Goal: Task Accomplishment & Management: Use online tool/utility

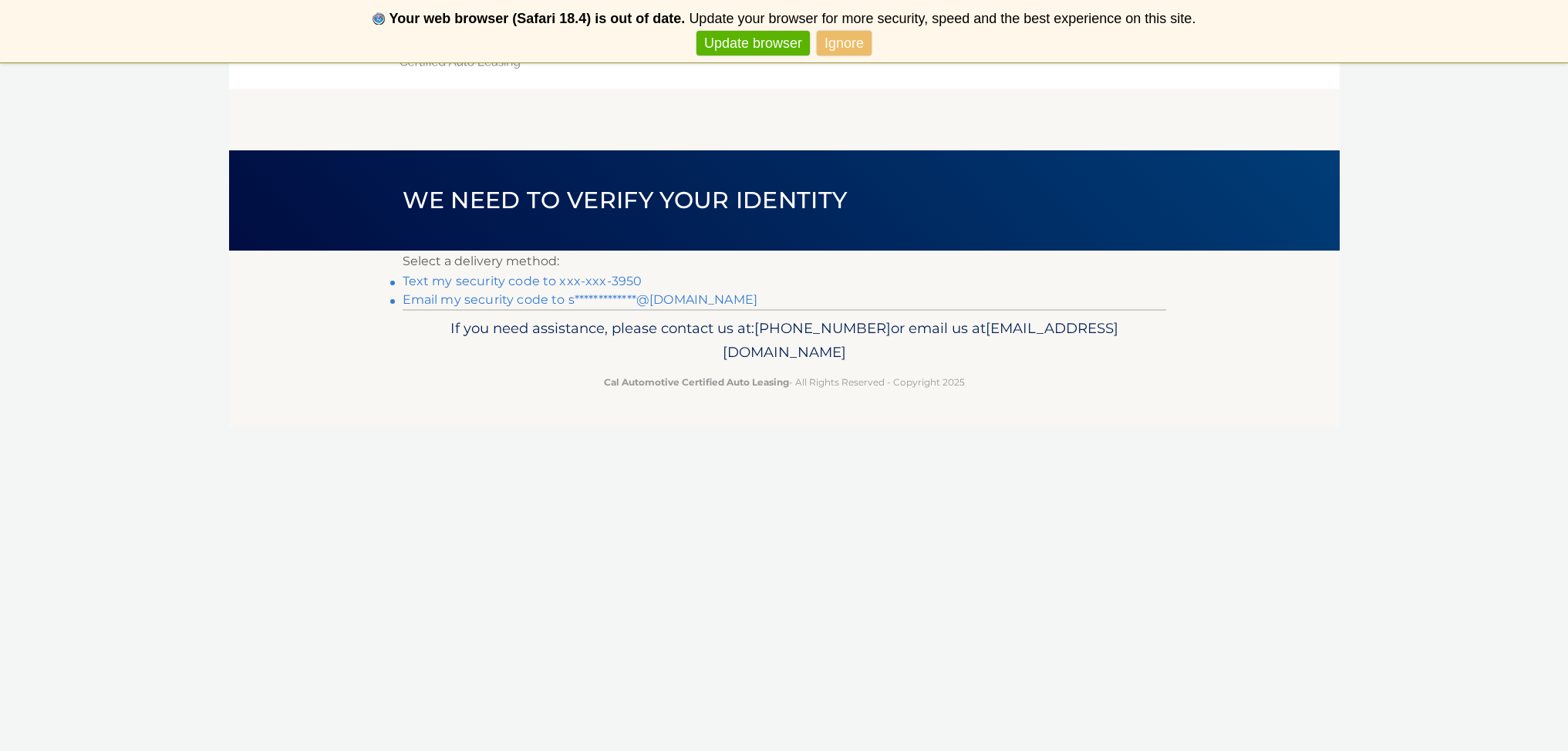
click at [733, 432] on div "Cal Automotive Menu Dashboard FAQ's Logout ×" at bounding box center [784, 438] width 1111 height 751
click at [593, 280] on link "Text my security code to xxx-xxx-3950" at bounding box center [522, 281] width 240 height 15
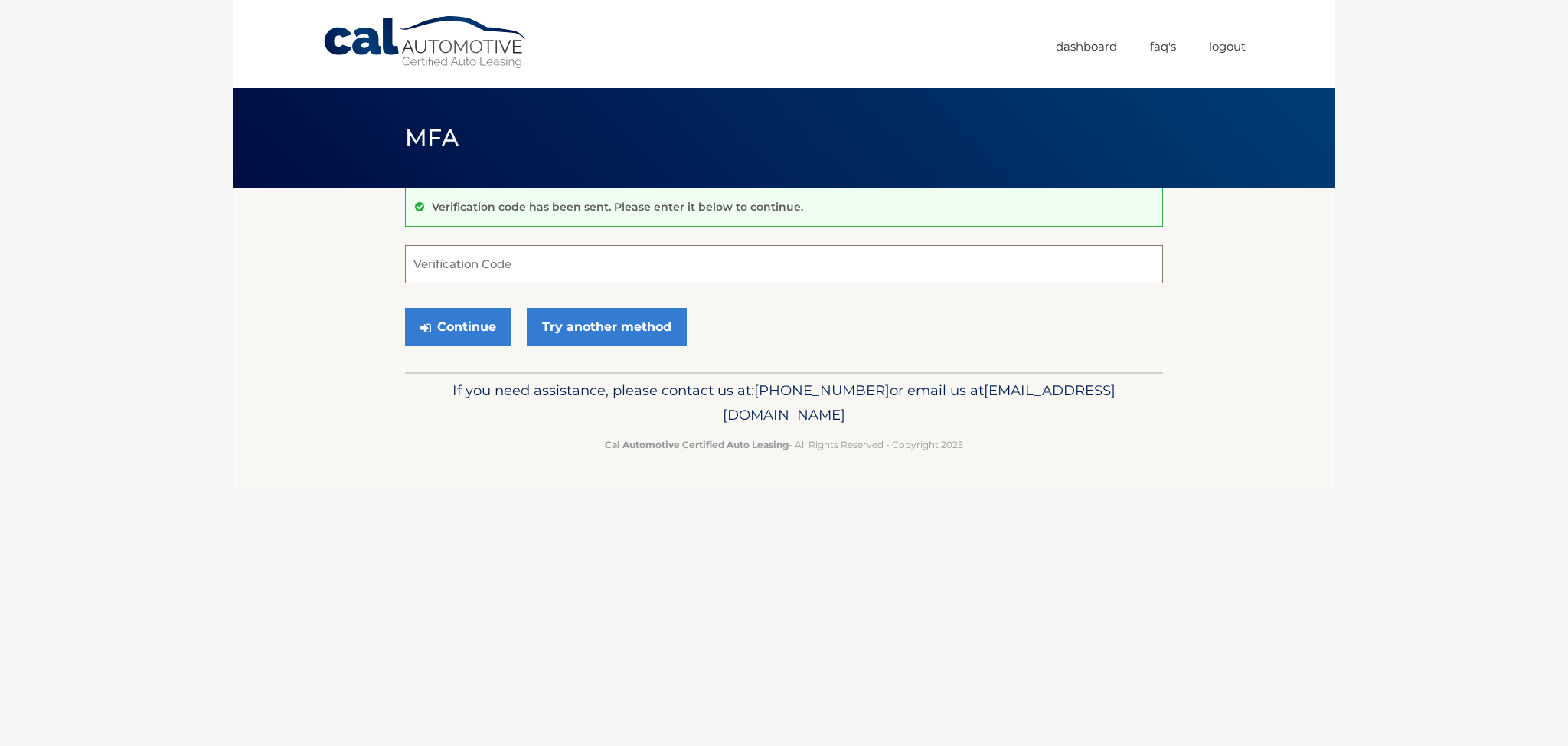
click at [544, 264] on input "Verification Code" at bounding box center [784, 264] width 758 height 39
type input "66294"
click at [487, 325] on button "Continue" at bounding box center [459, 327] width 107 height 39
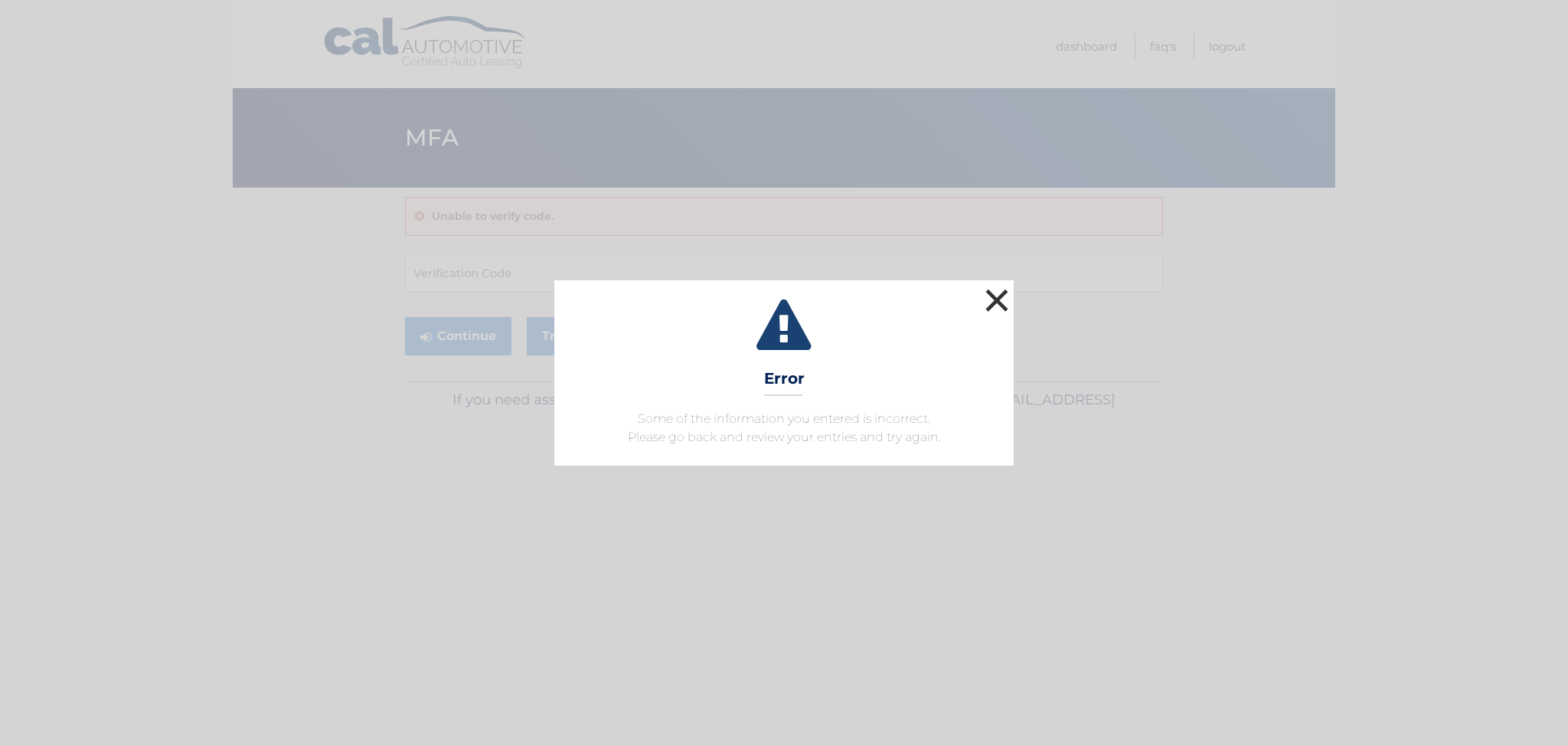
click at [998, 304] on button "×" at bounding box center [996, 299] width 30 height 30
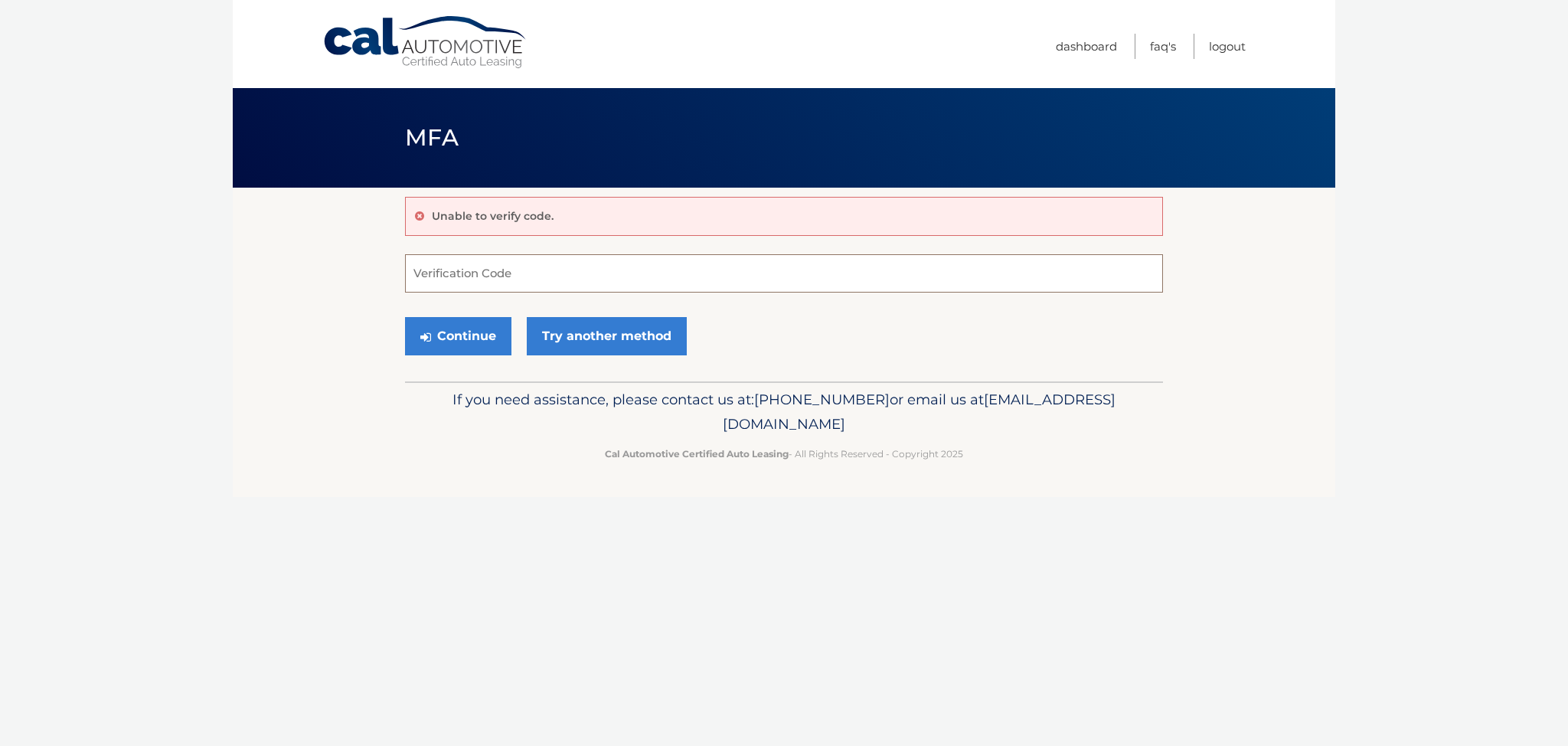
click at [547, 276] on input "Verification Code" at bounding box center [784, 274] width 758 height 39
type input "660294"
click at [449, 330] on button "Continue" at bounding box center [459, 336] width 107 height 39
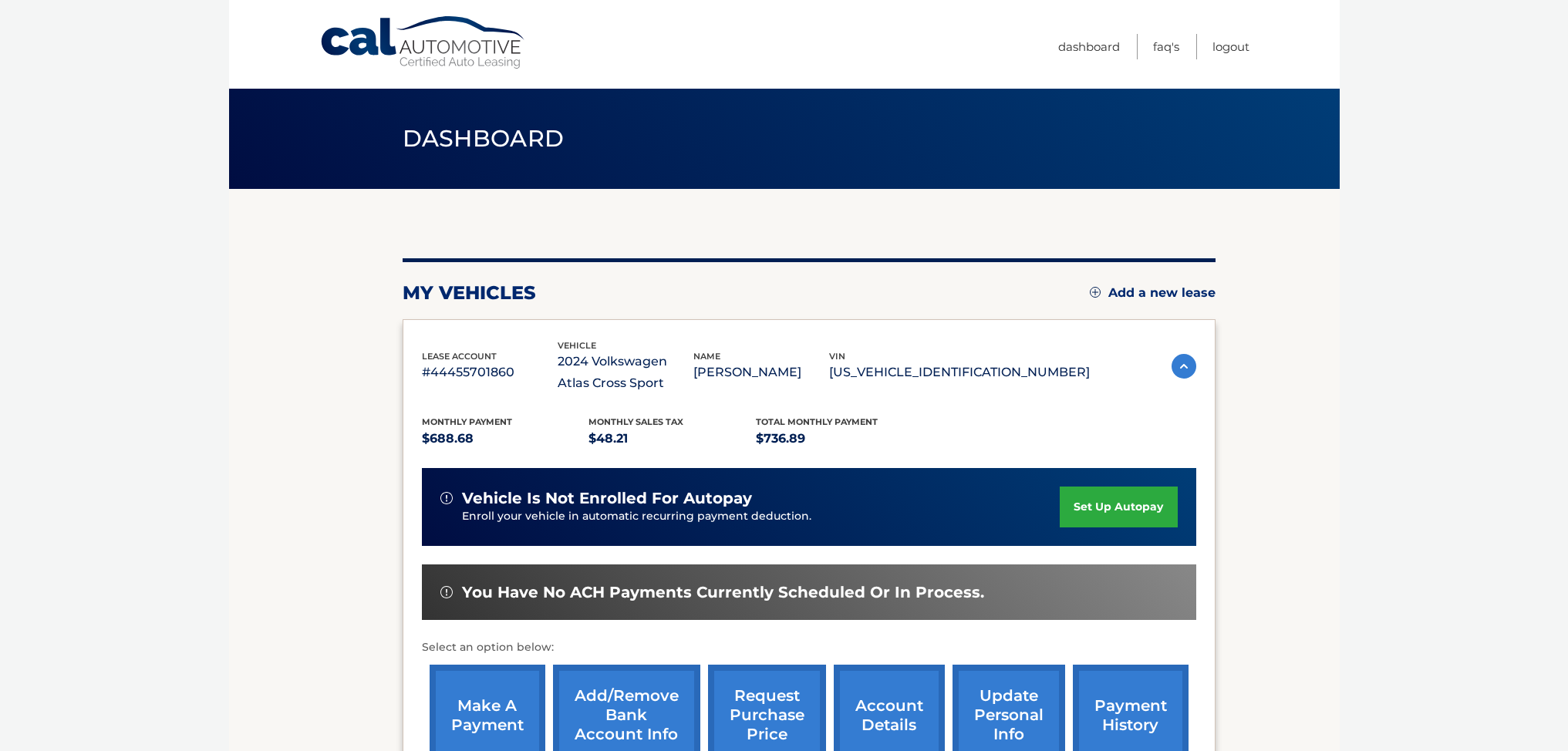
click at [492, 711] on link "make a payment" at bounding box center [487, 715] width 116 height 101
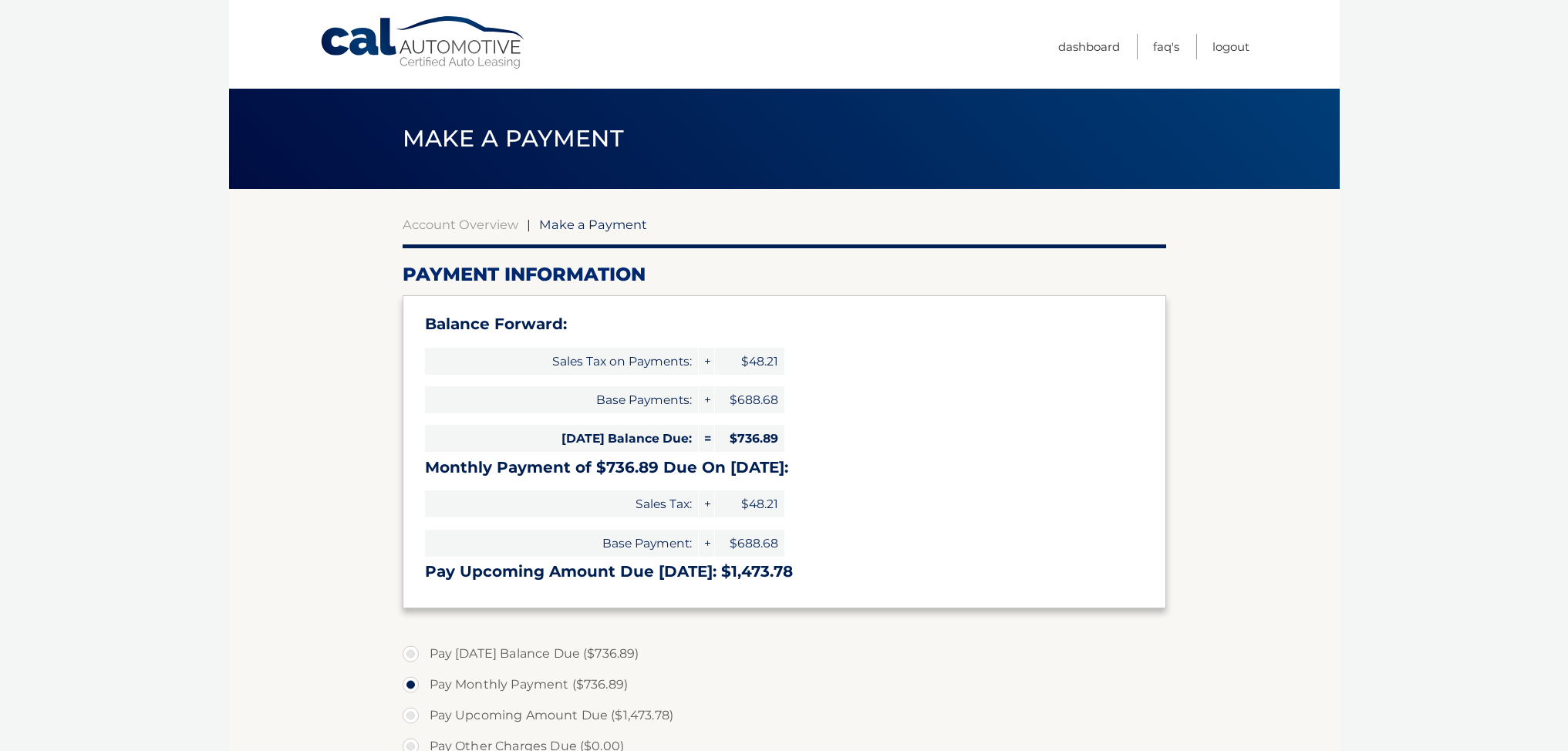
select select "NTc1NmY1MjAtNTQ5Yy00Mzc4LTg3ZmUtZmFkY2UxYWYyYTdm"
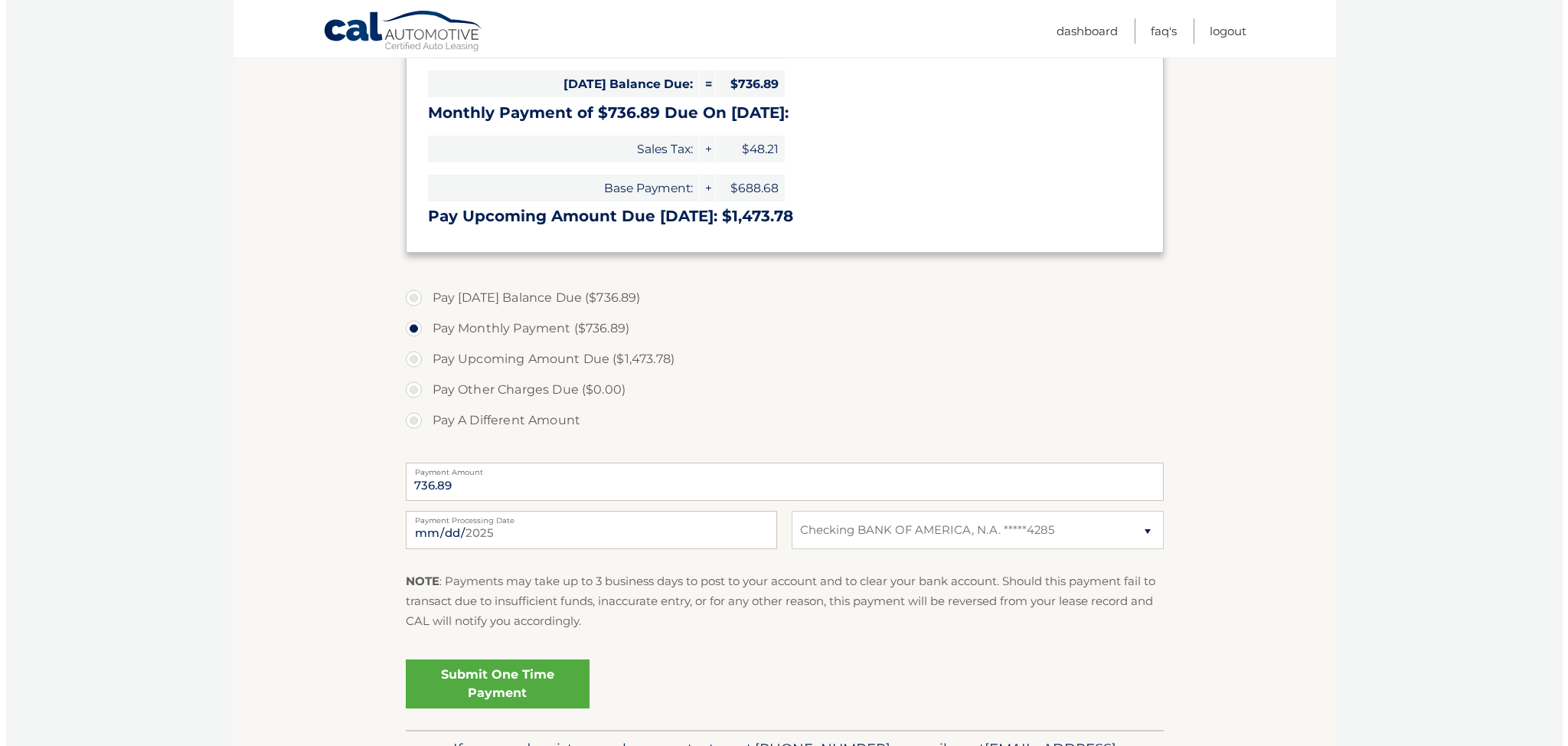
scroll to position [348, 0]
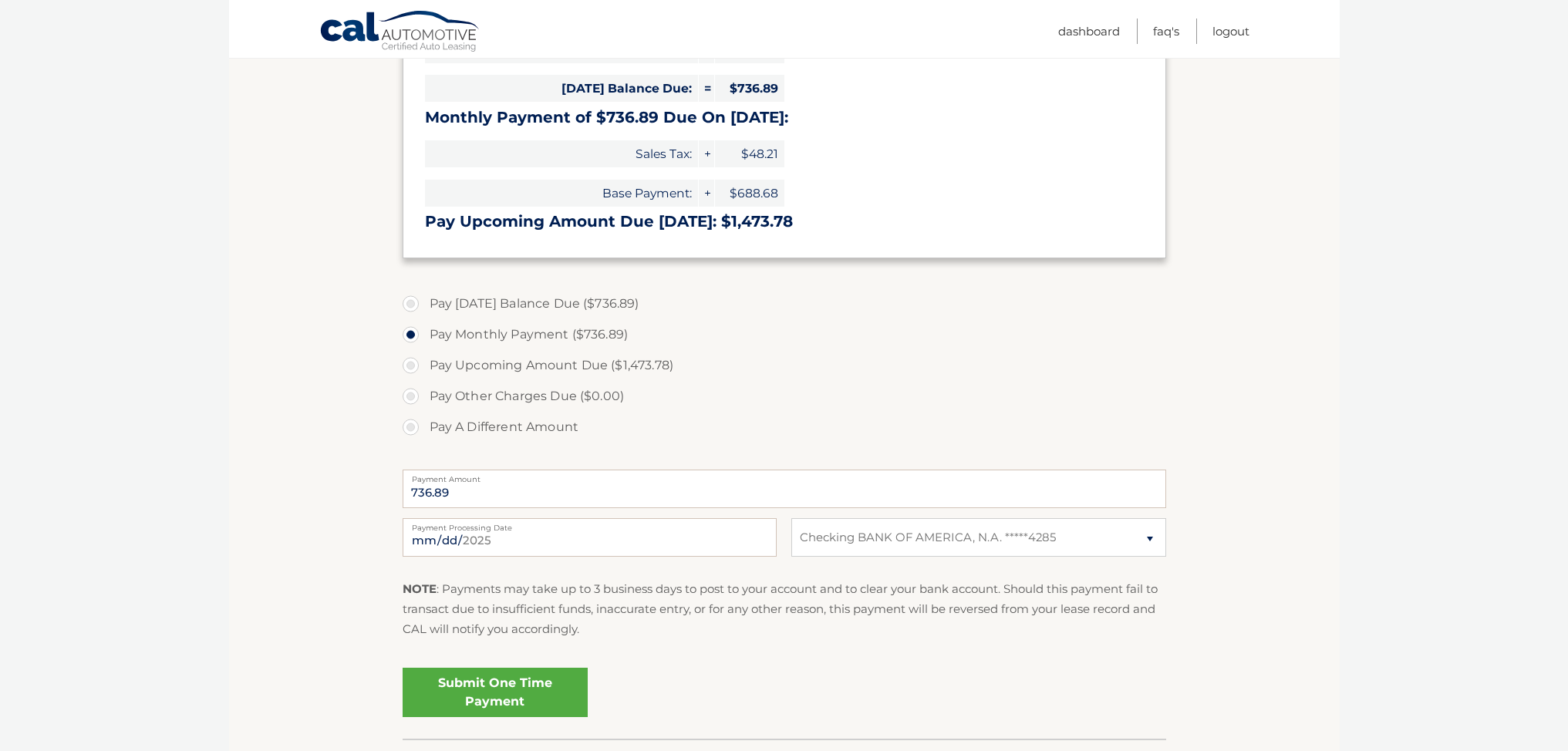
click at [504, 690] on link "Submit One Time Payment" at bounding box center [495, 692] width 185 height 49
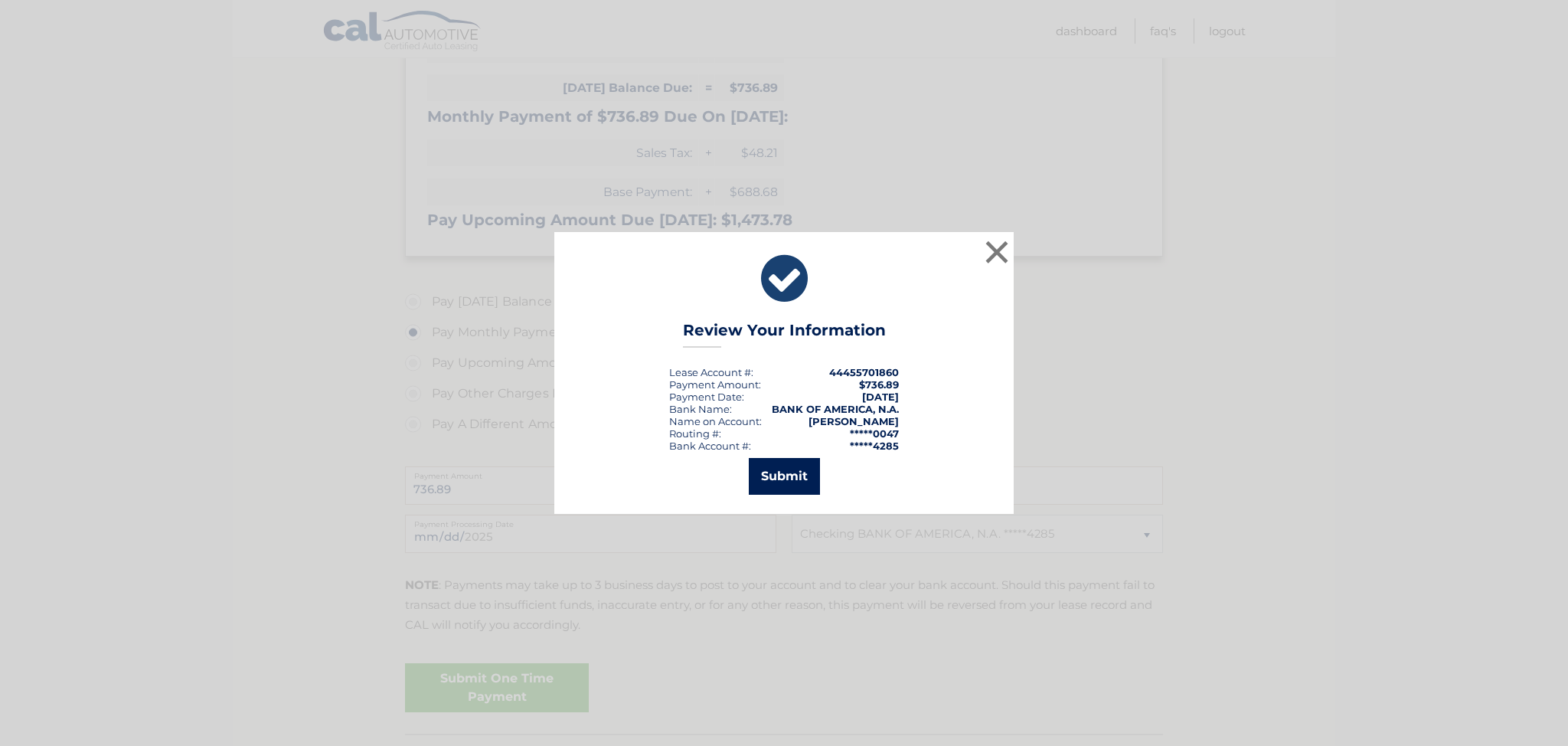
click at [784, 478] on button "Submit" at bounding box center [784, 476] width 71 height 37
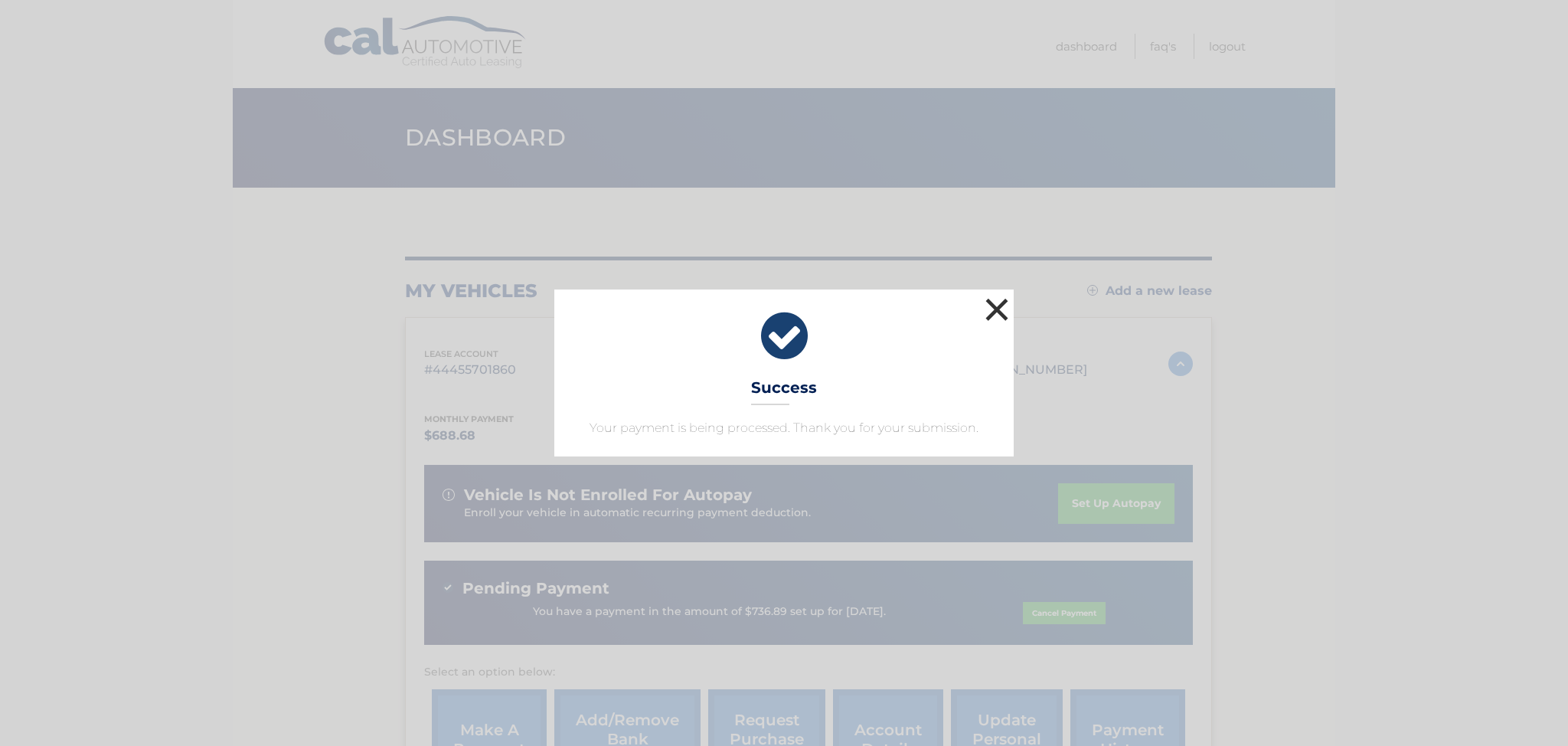
click at [997, 309] on button "×" at bounding box center [996, 309] width 30 height 30
